Goal: Find contact information: Find contact information

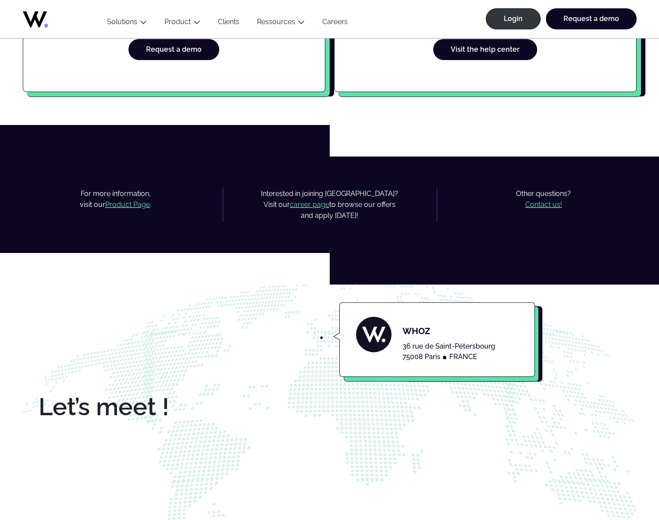
scroll to position [482, 0]
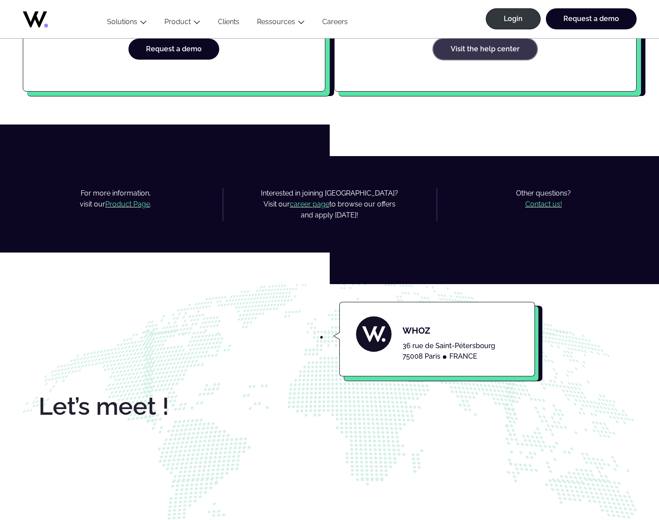
click at [503, 46] on link "Visit the help center" at bounding box center [485, 49] width 104 height 21
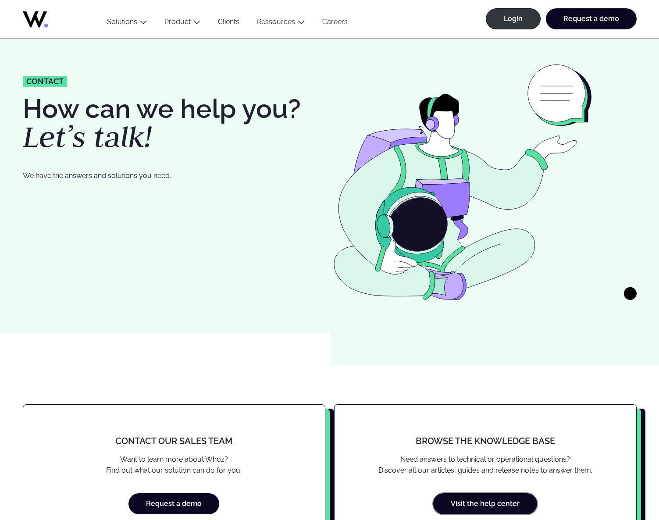
scroll to position [0, 0]
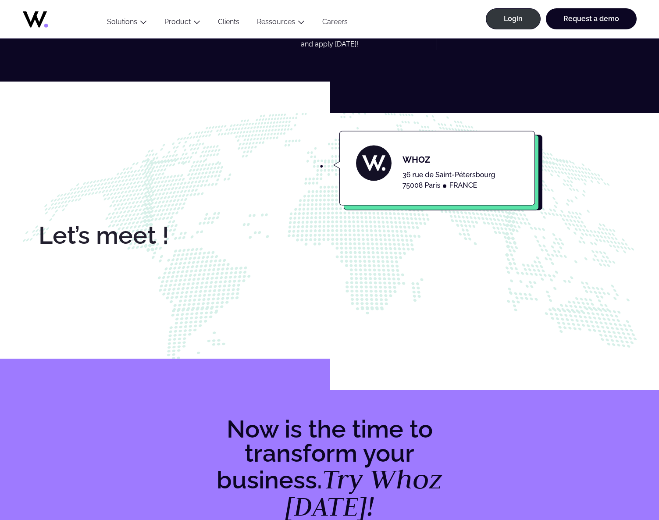
scroll to position [642, 0]
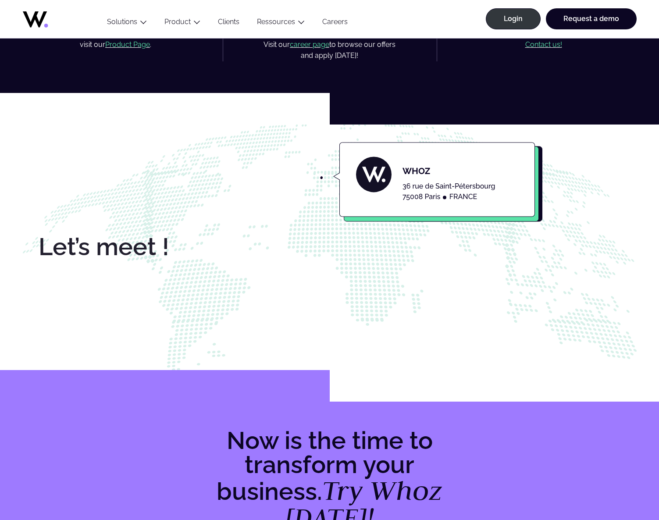
click at [548, 44] on mark "Contact us!" at bounding box center [543, 44] width 37 height 8
